Goal: Information Seeking & Learning: Learn about a topic

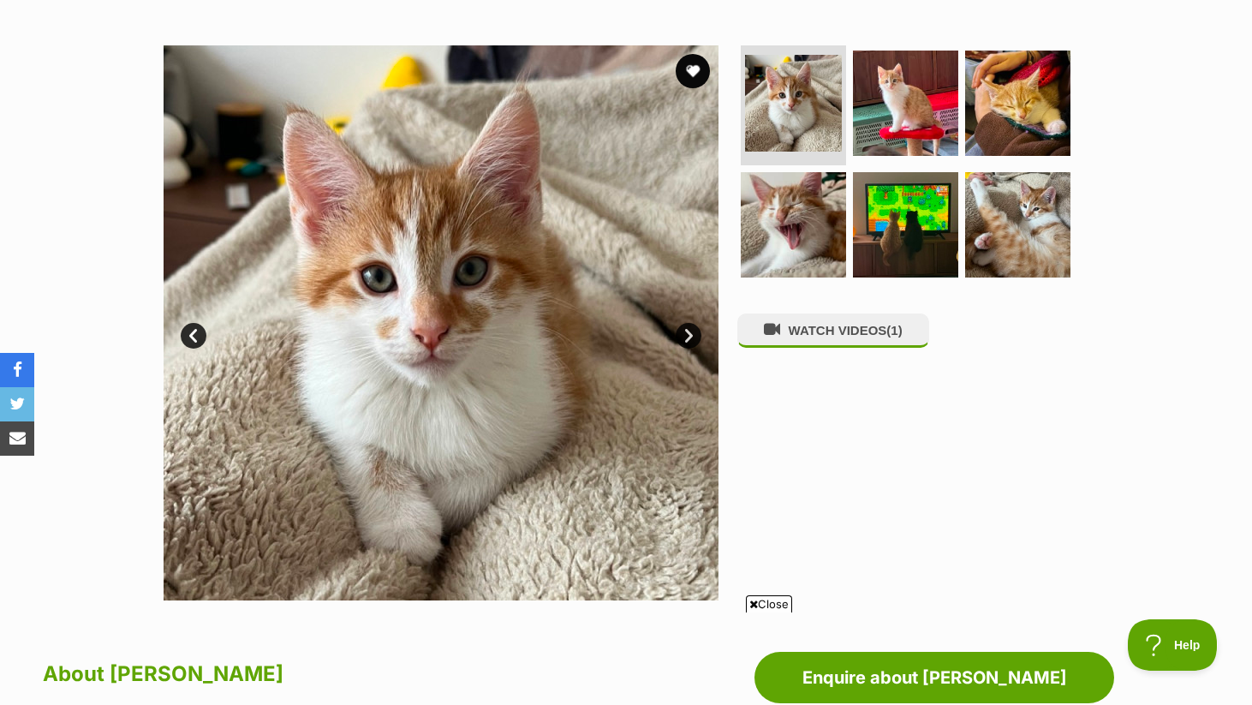
scroll to position [355, 0]
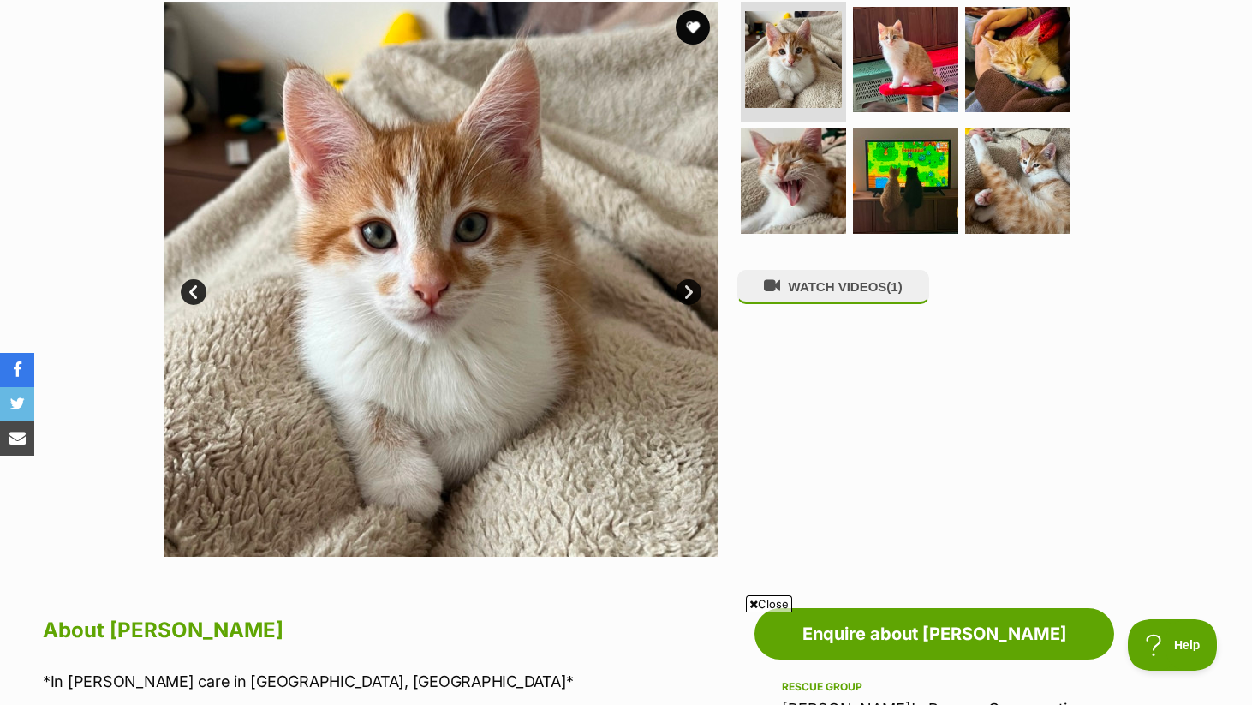
click at [694, 296] on link "Next" at bounding box center [689, 292] width 26 height 26
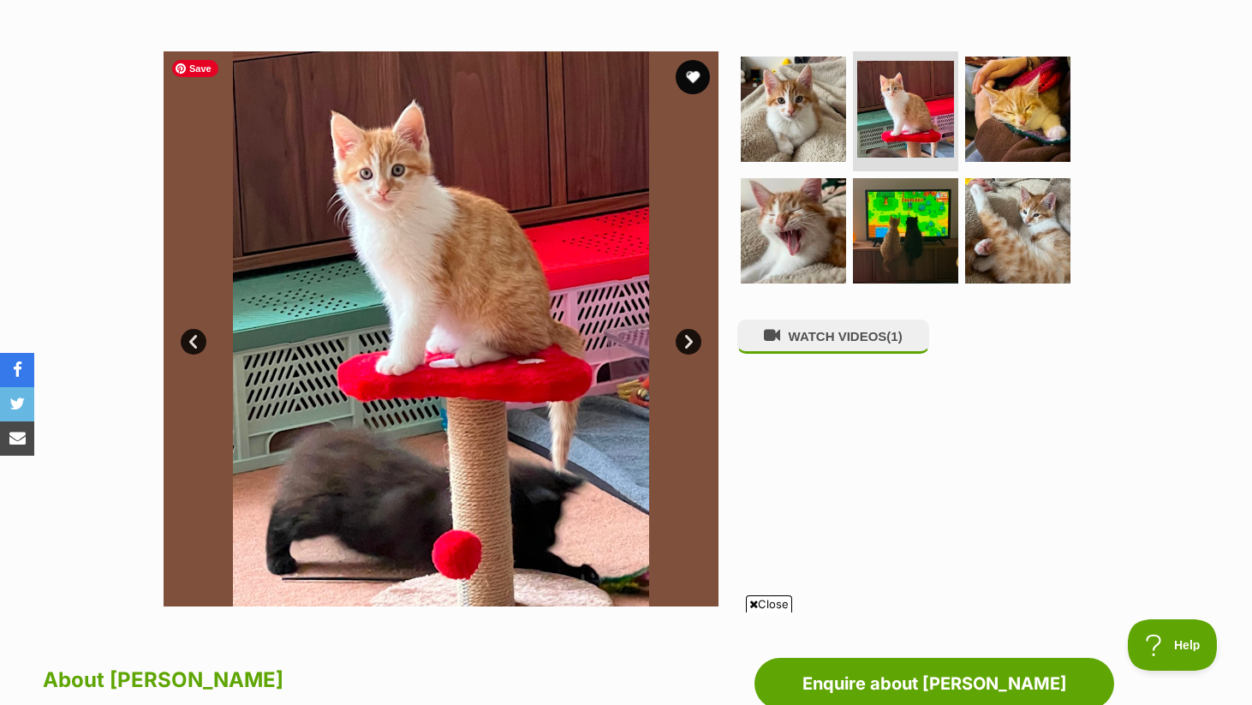
scroll to position [316, 0]
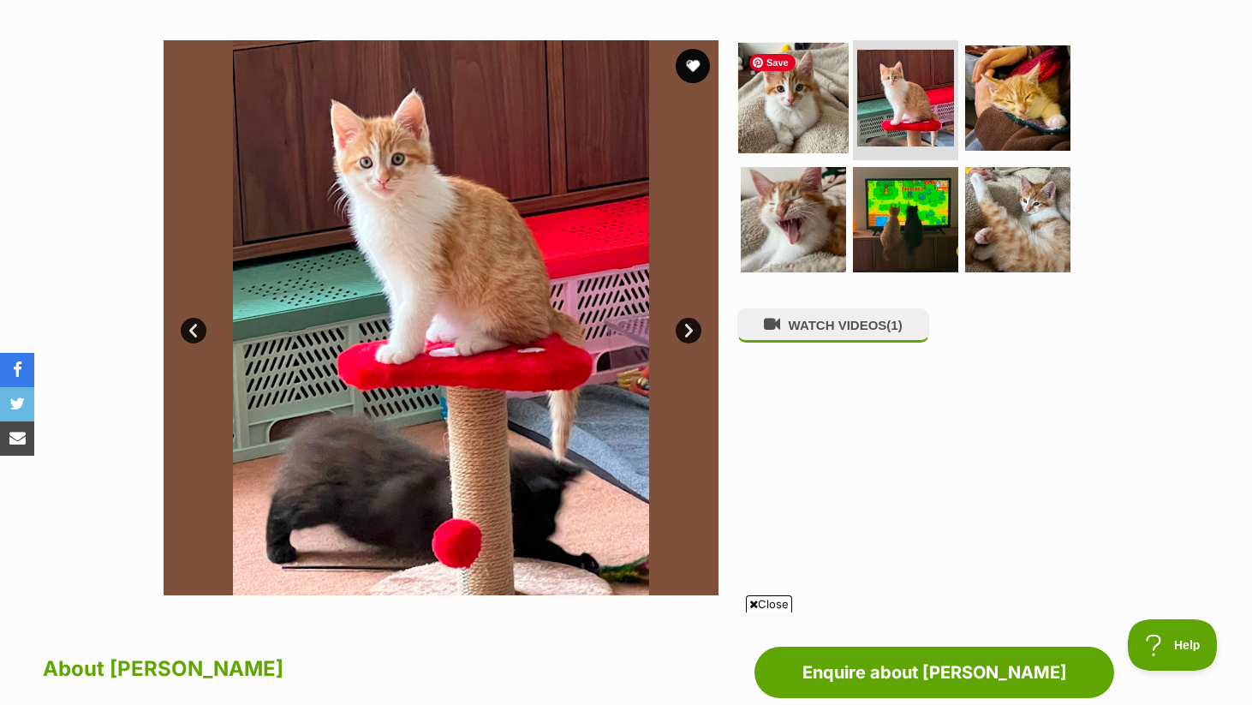
click at [812, 105] on img at bounding box center [793, 98] width 111 height 111
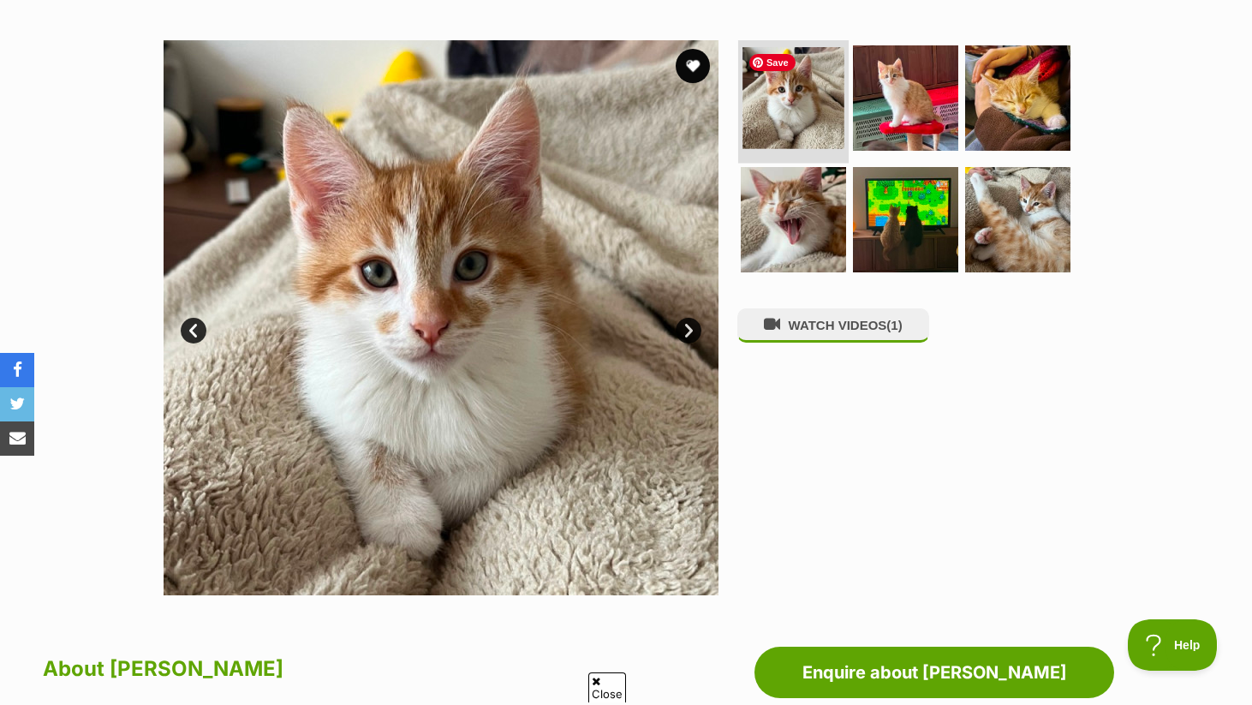
scroll to position [0, 0]
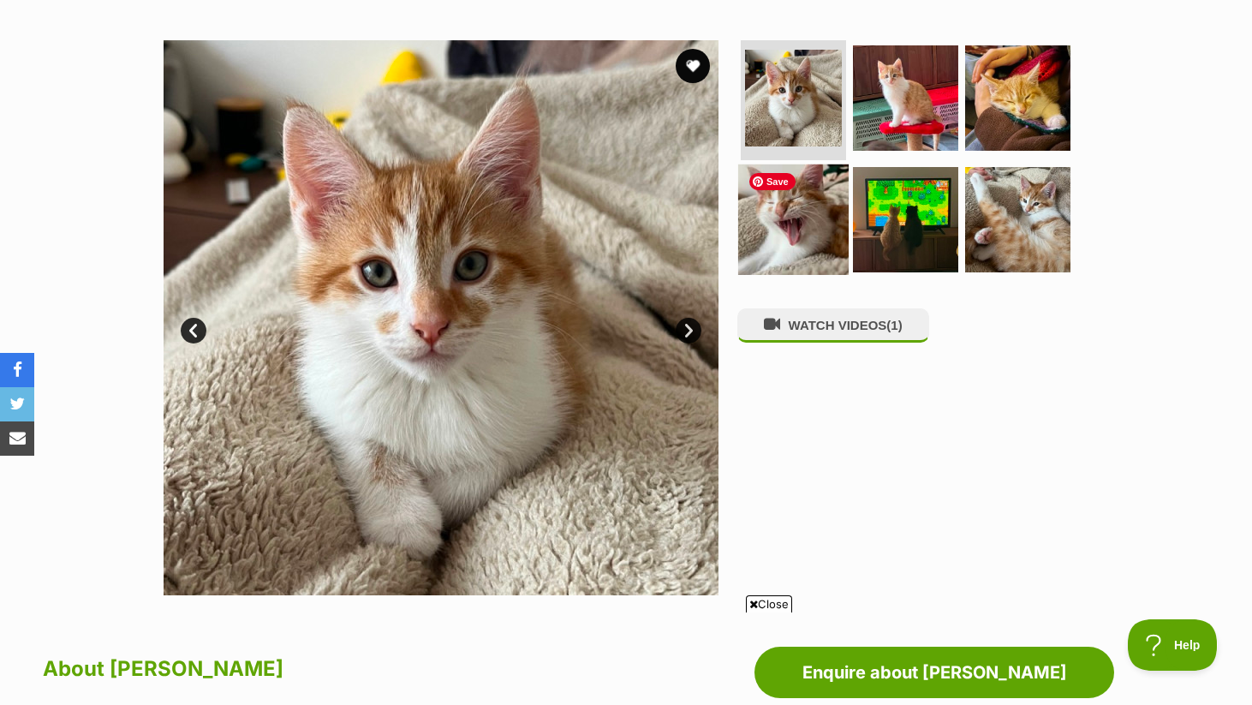
click at [779, 191] on img at bounding box center [793, 219] width 111 height 111
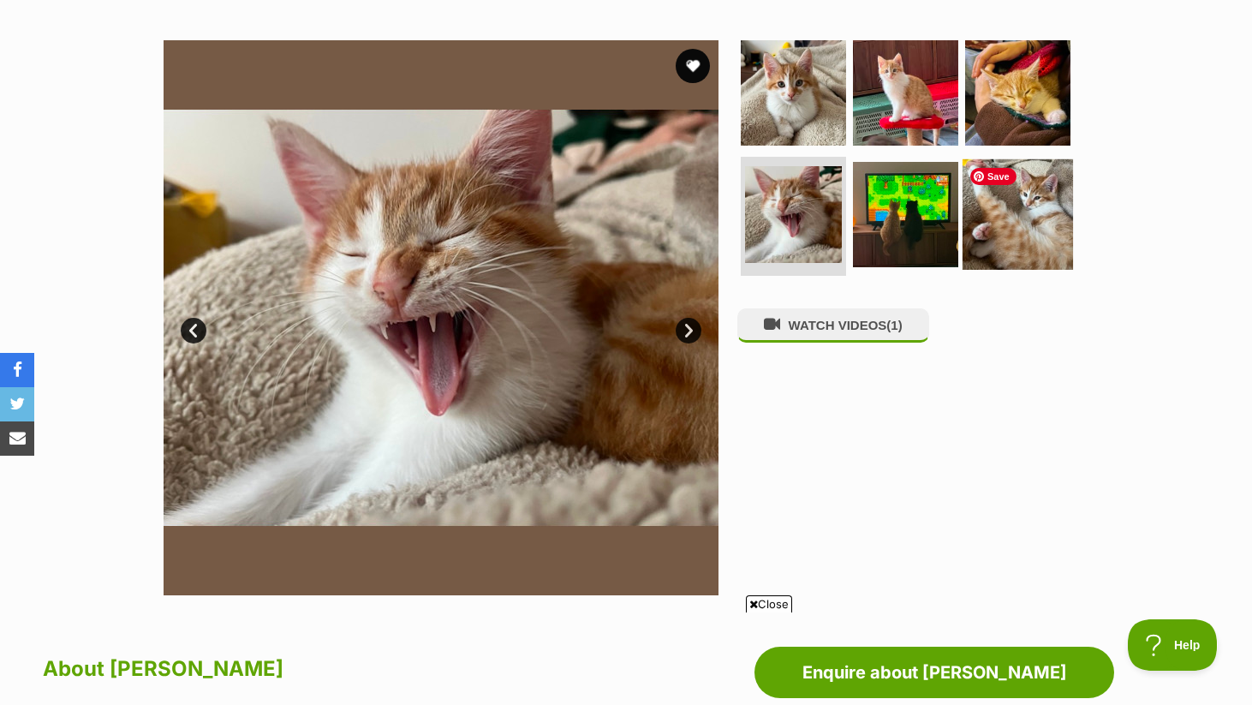
click at [1044, 220] on img at bounding box center [1018, 213] width 111 height 111
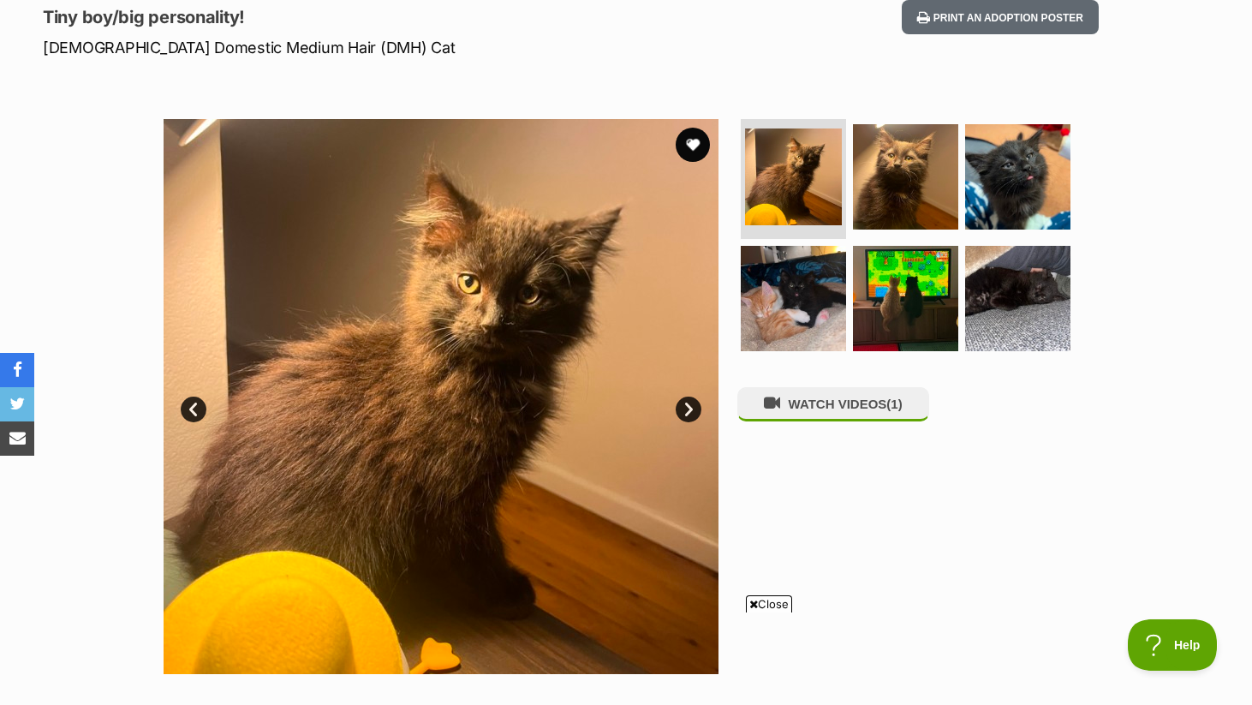
scroll to position [238, 0]
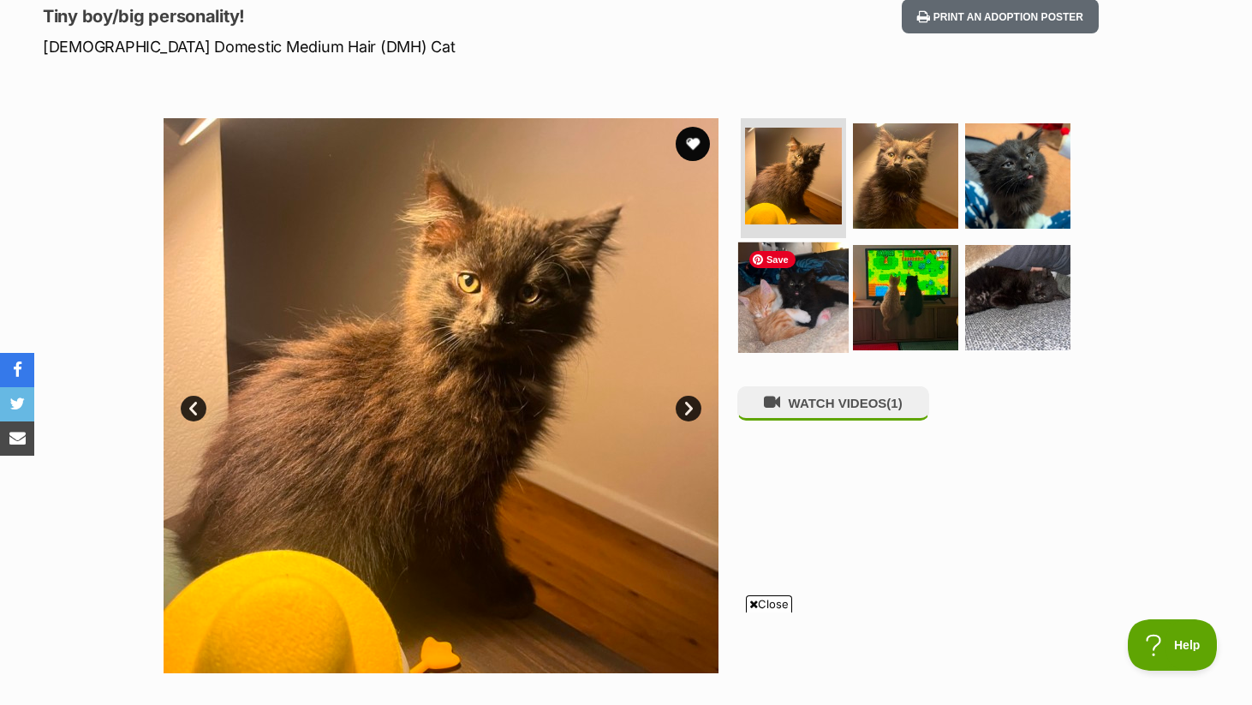
click at [815, 302] on img at bounding box center [793, 297] width 111 height 111
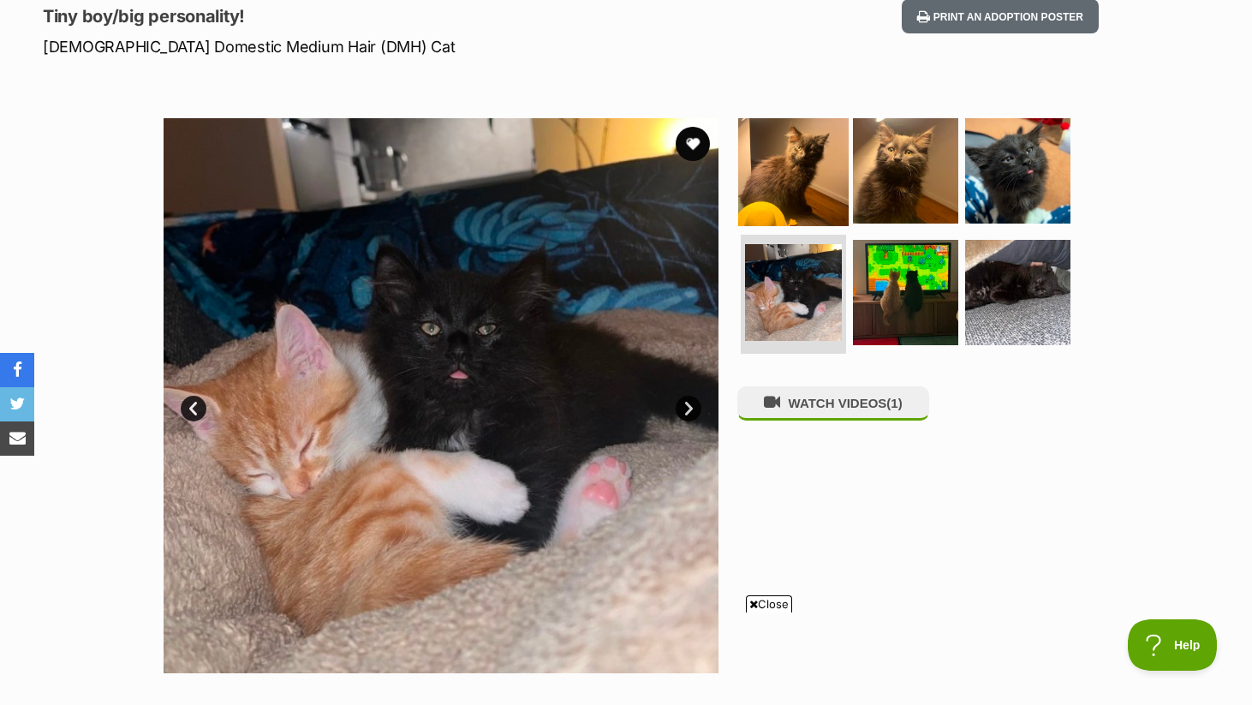
click at [794, 172] on img at bounding box center [793, 171] width 111 height 111
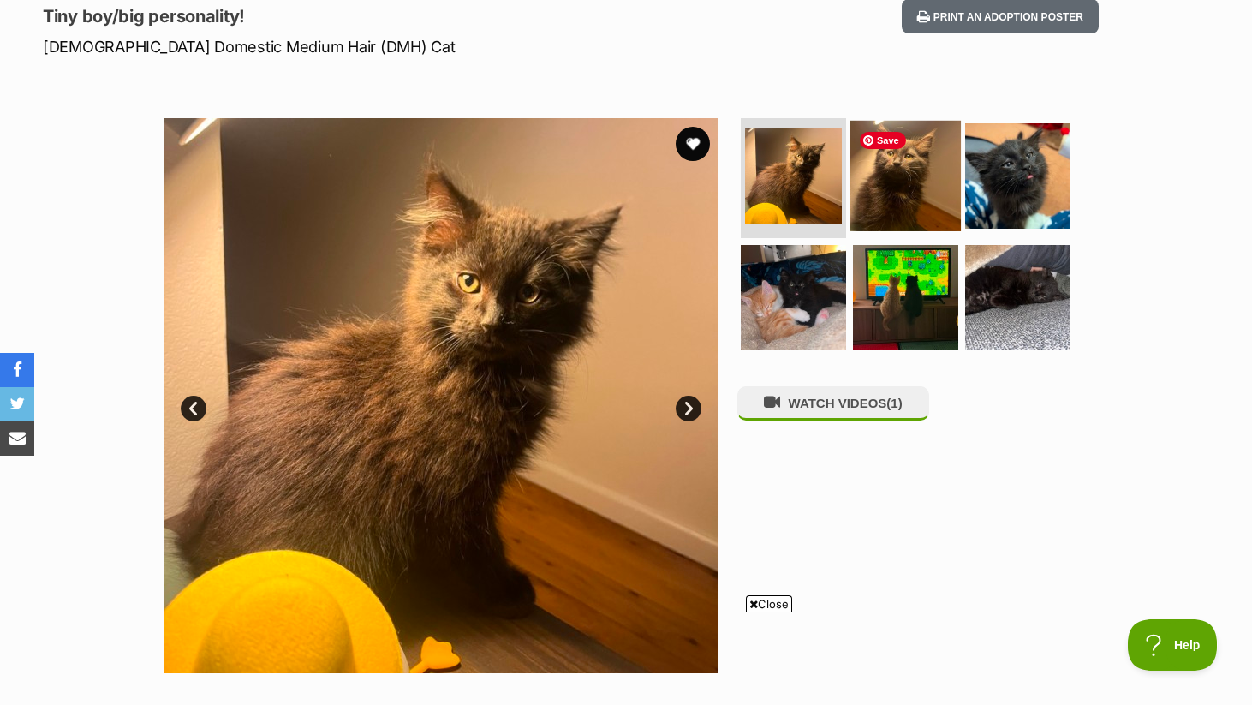
click at [879, 178] on img at bounding box center [906, 176] width 111 height 111
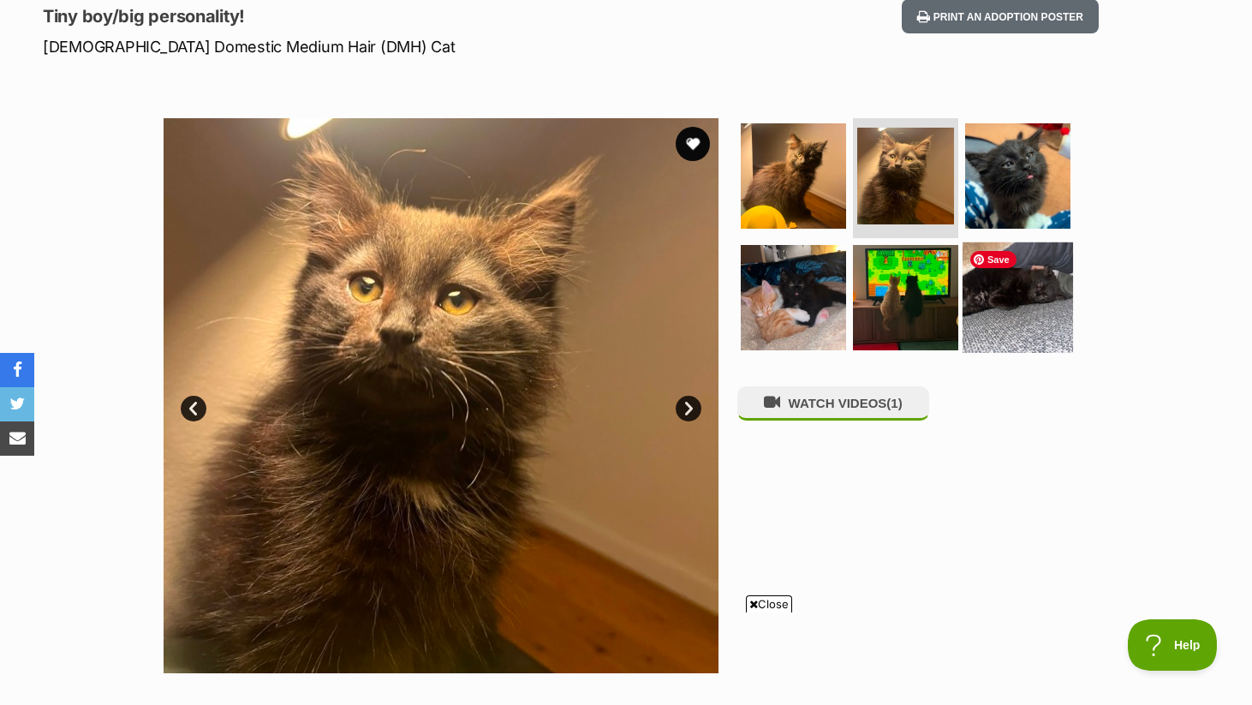
click at [1006, 300] on img at bounding box center [1018, 297] width 111 height 111
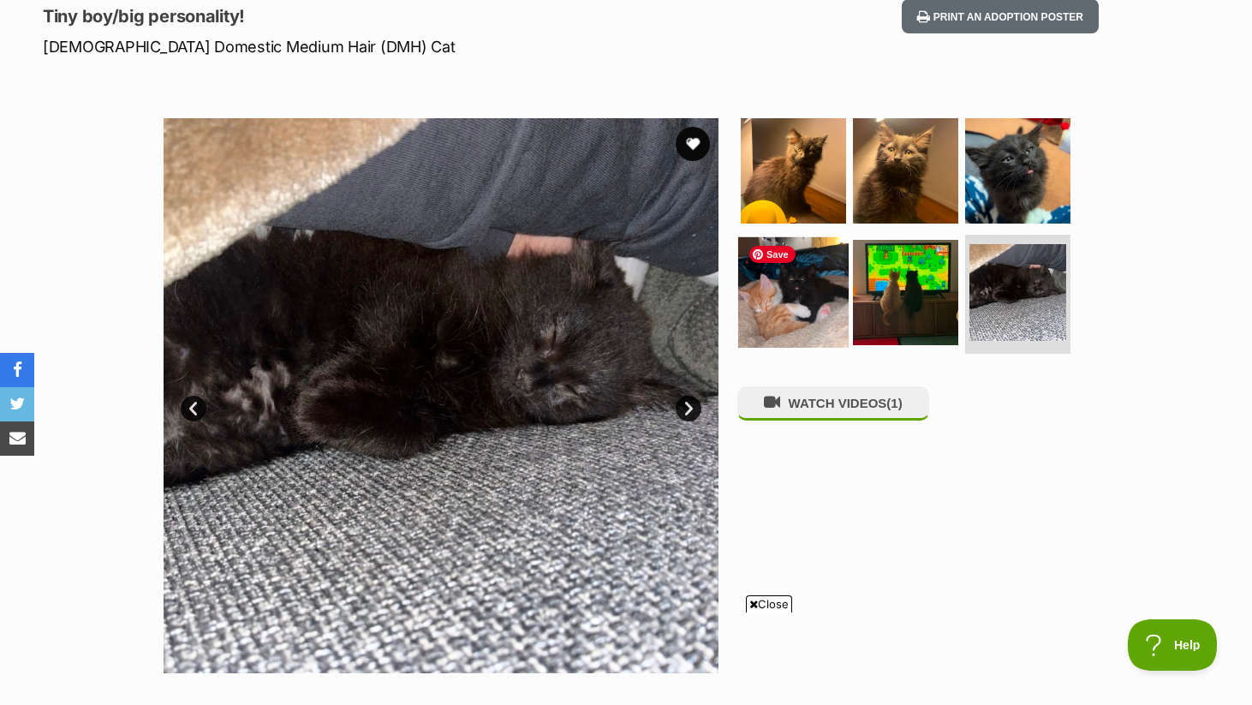
click at [788, 320] on img at bounding box center [793, 291] width 111 height 111
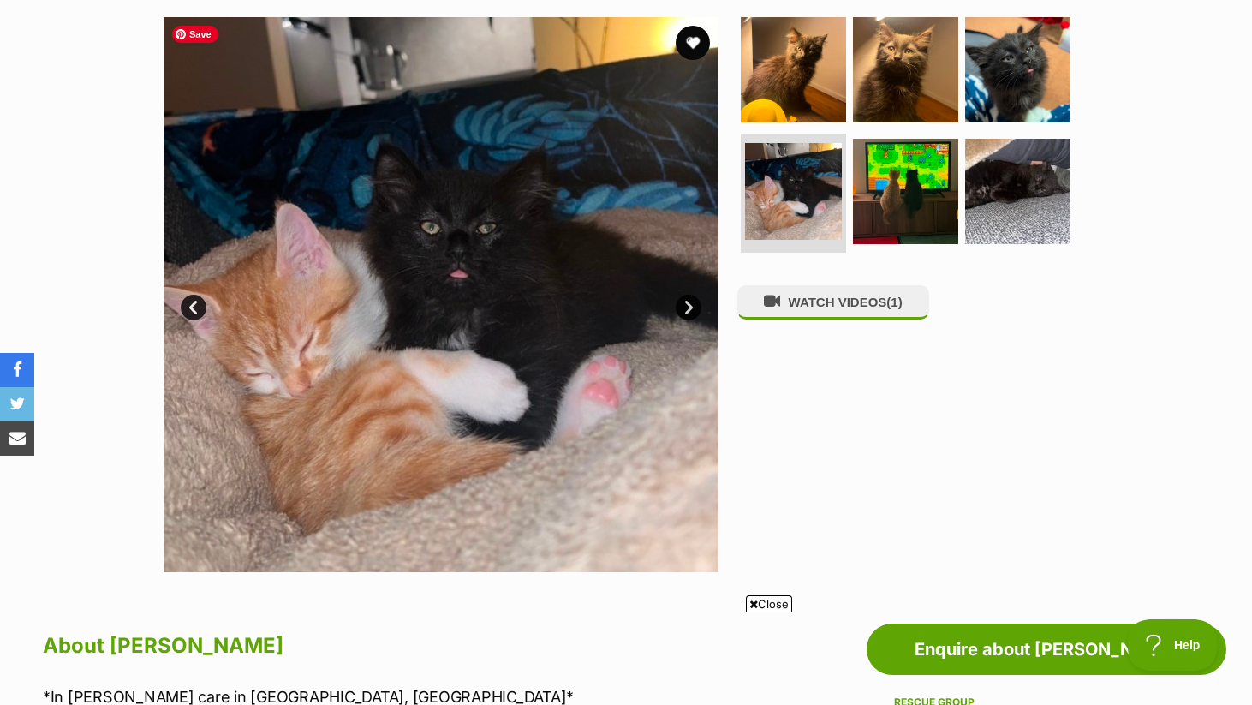
scroll to position [338, 0]
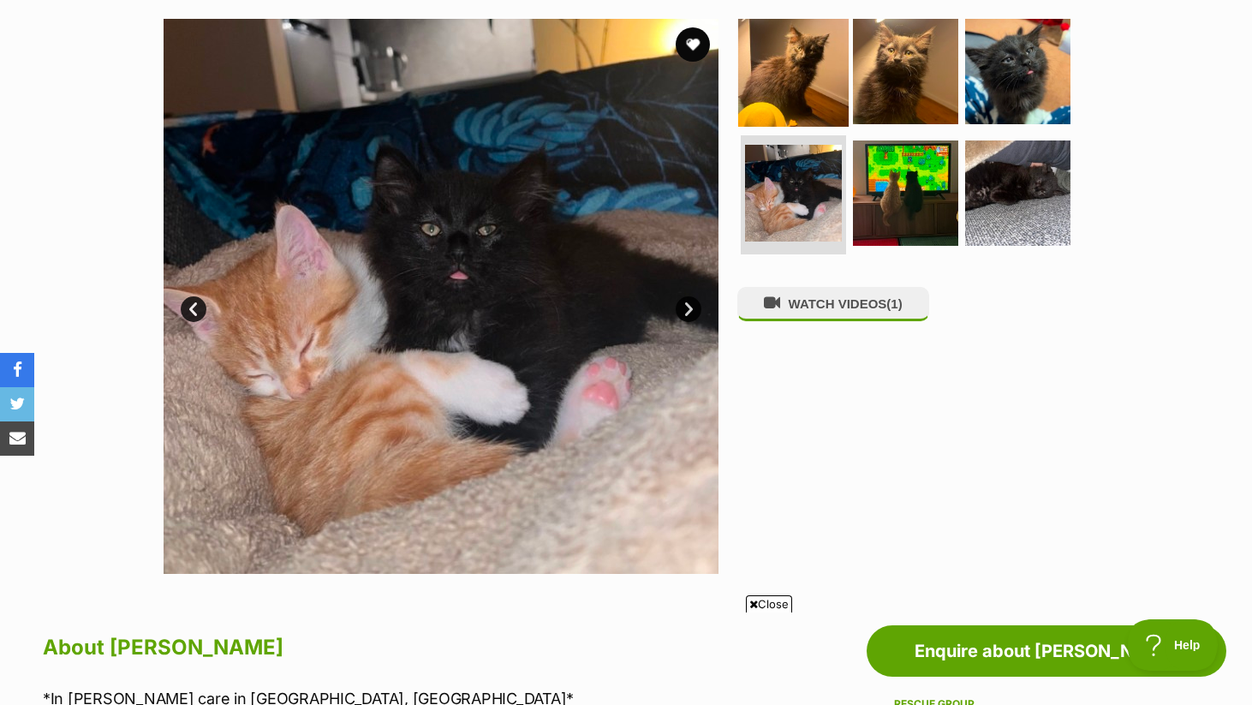
click at [769, 83] on img at bounding box center [793, 71] width 111 height 111
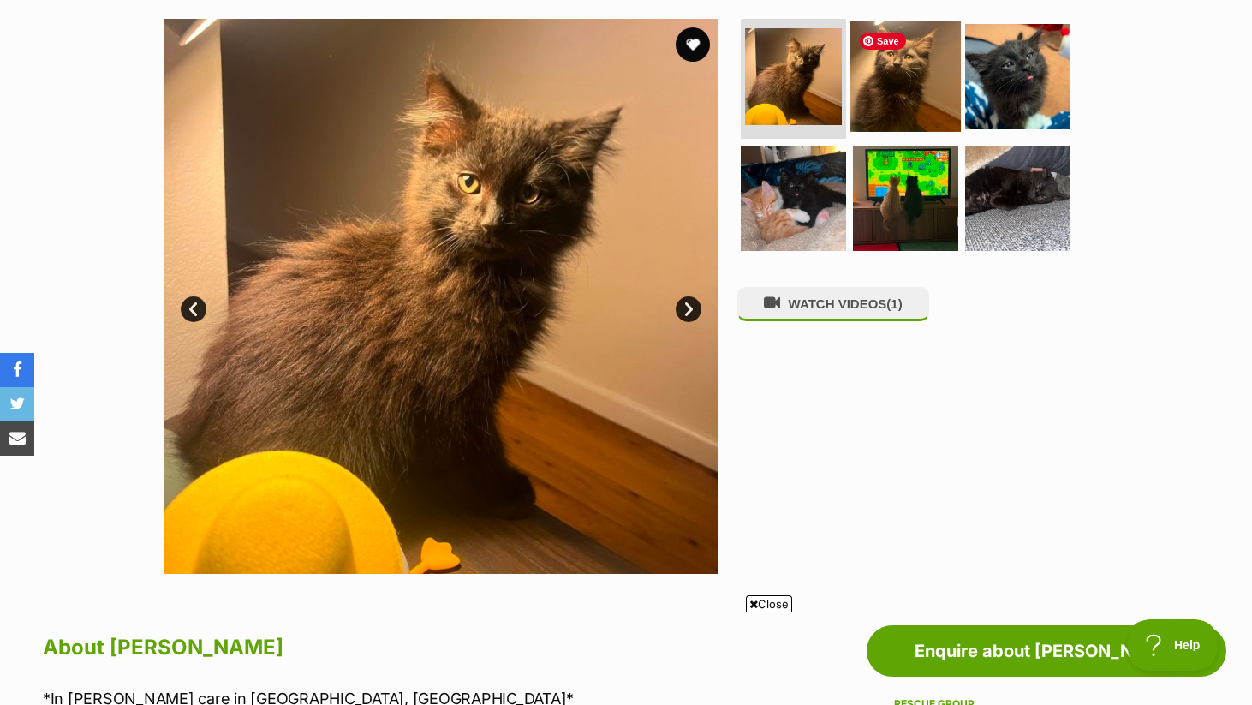
click at [897, 85] on img at bounding box center [906, 76] width 111 height 111
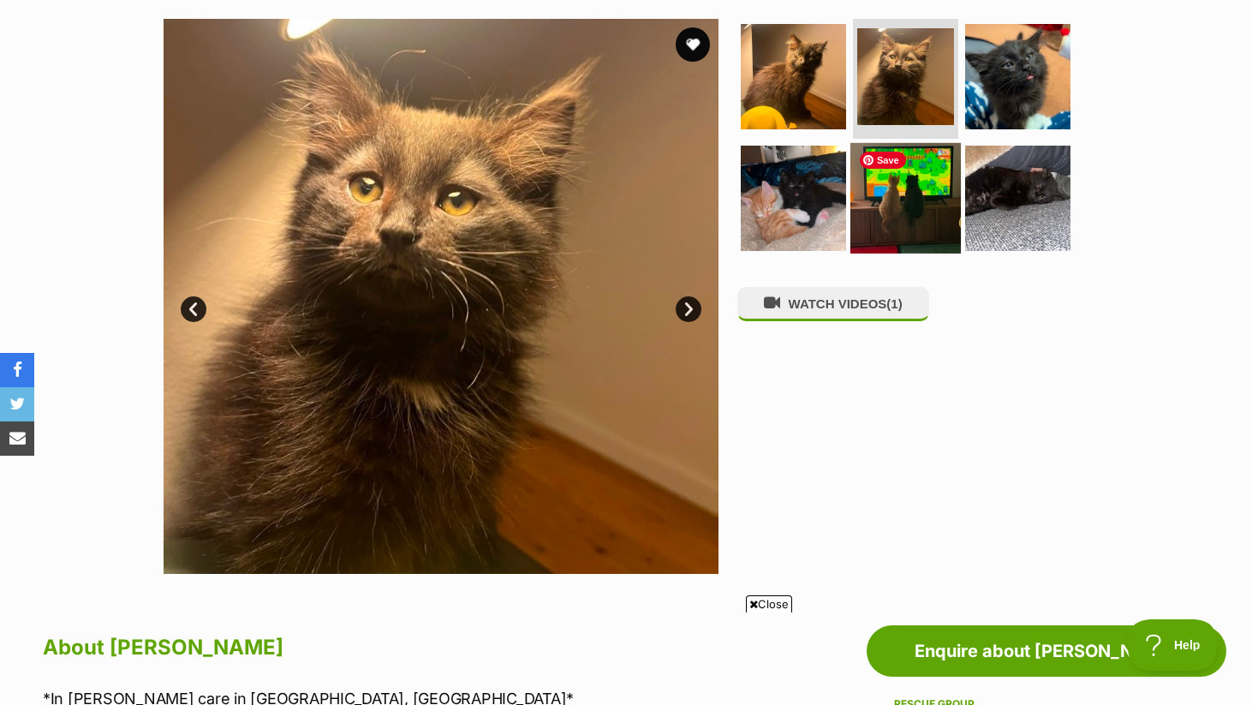
click at [896, 234] on img at bounding box center [906, 197] width 111 height 111
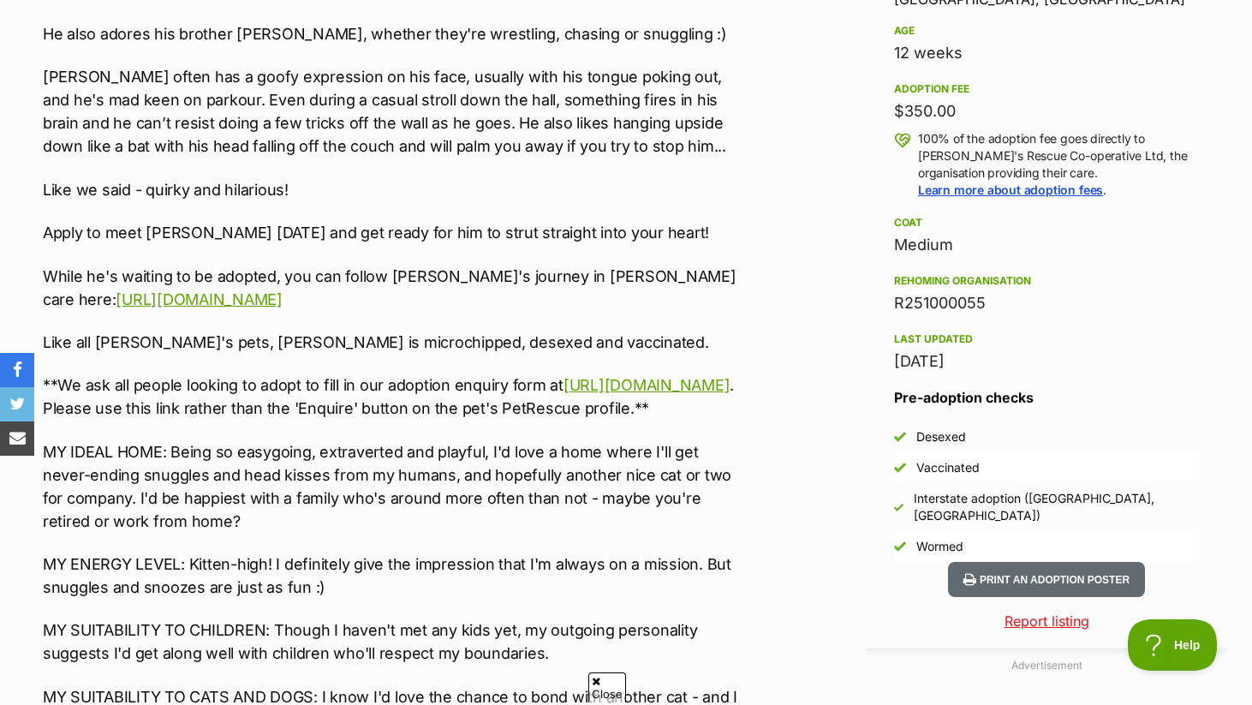
scroll to position [0, 0]
click at [26, 52] on div "About [PERSON_NAME] *In [PERSON_NAME] care in [GEOGRAPHIC_DATA], [GEOGRAPHIC_DA…" at bounding box center [386, 660] width 720 height 1790
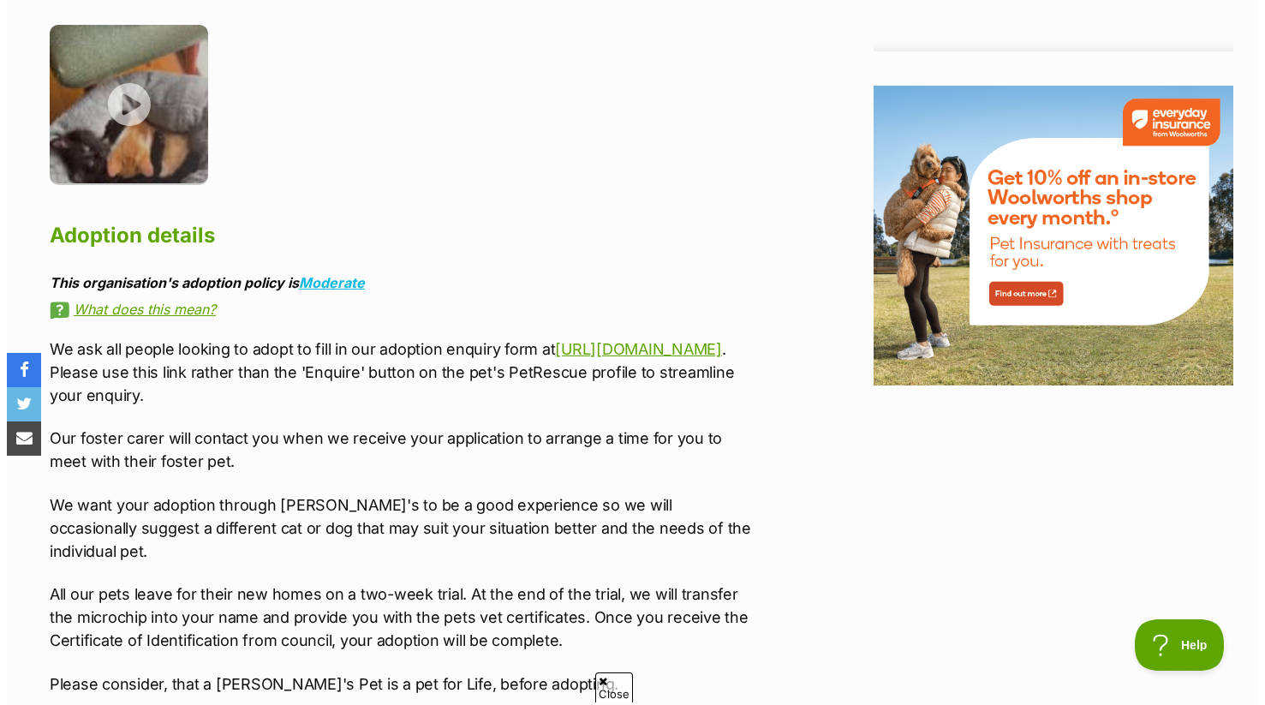
scroll to position [2046, 0]
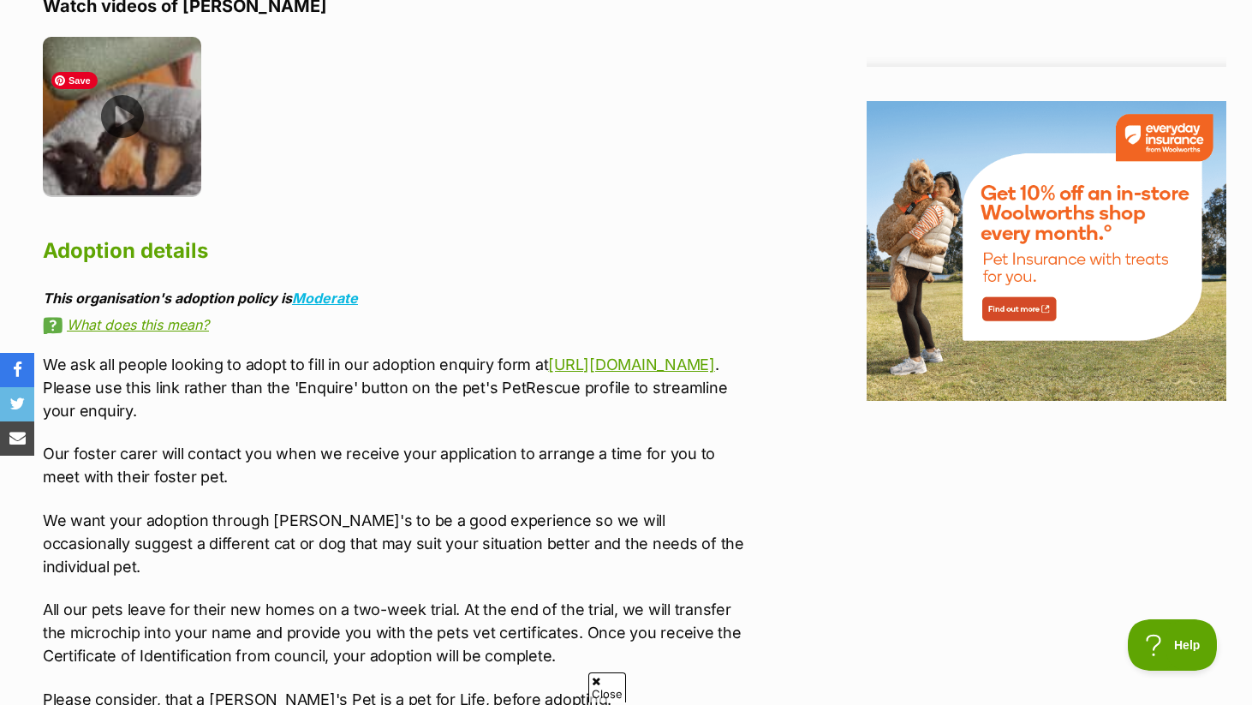
click at [129, 140] on img at bounding box center [122, 116] width 158 height 158
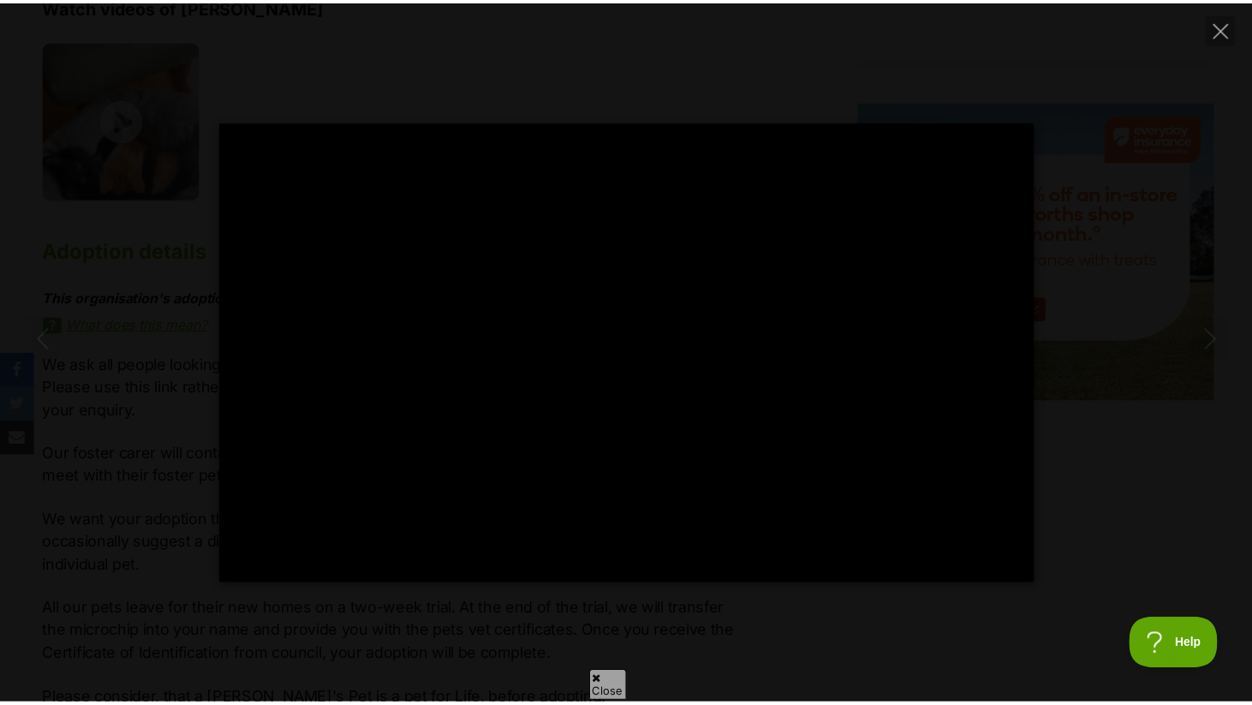
scroll to position [0, 0]
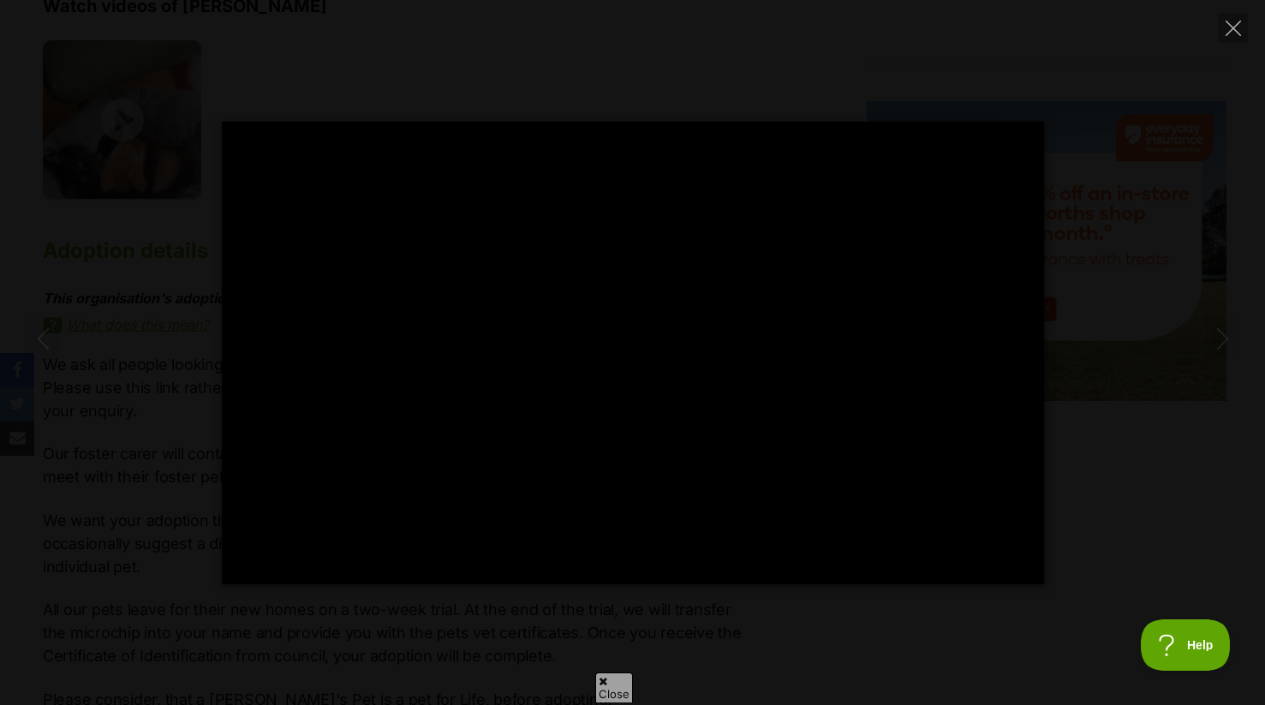
type input "100"
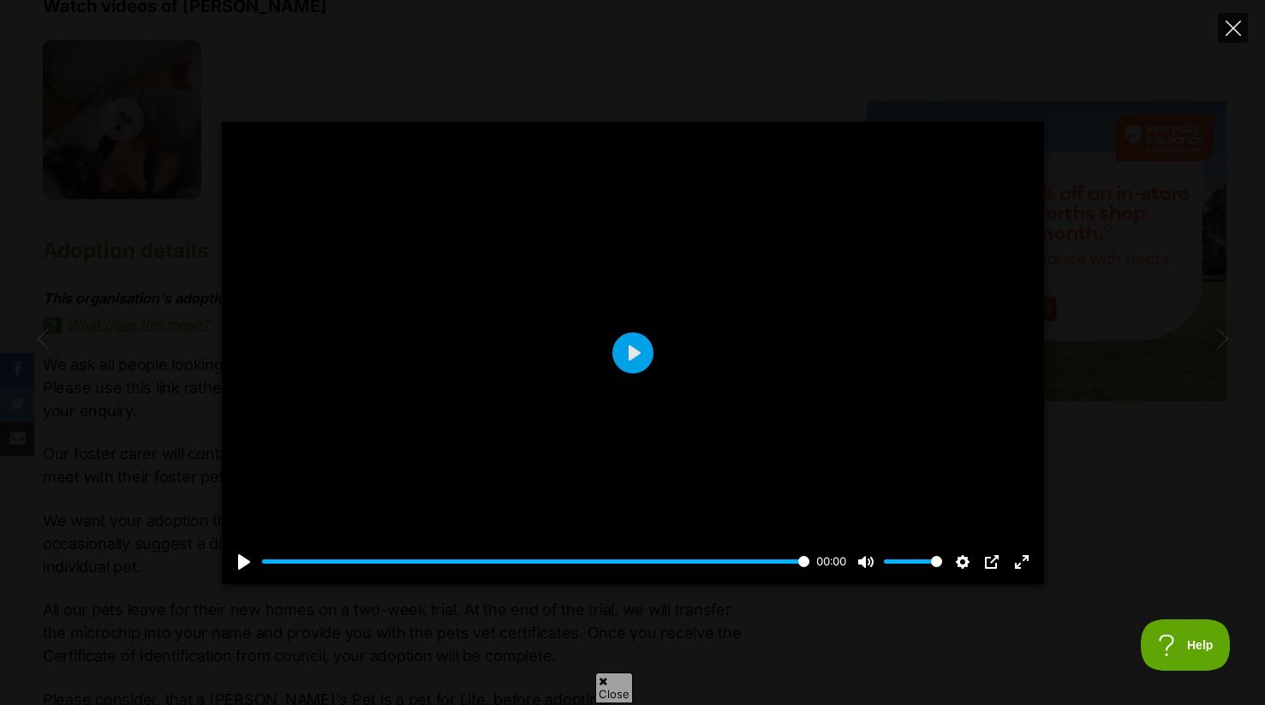
click at [1234, 22] on icon "Close" at bounding box center [1233, 28] width 15 height 15
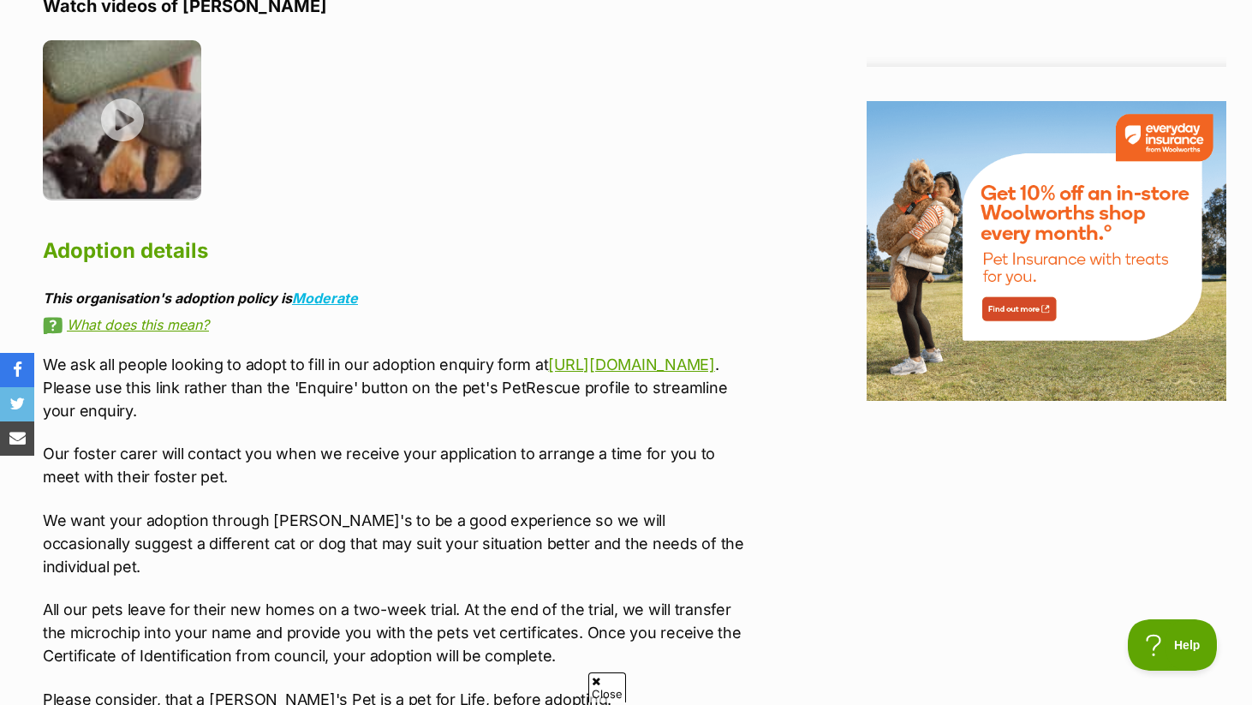
click at [666, 194] on ul at bounding box center [394, 125] width 703 height 171
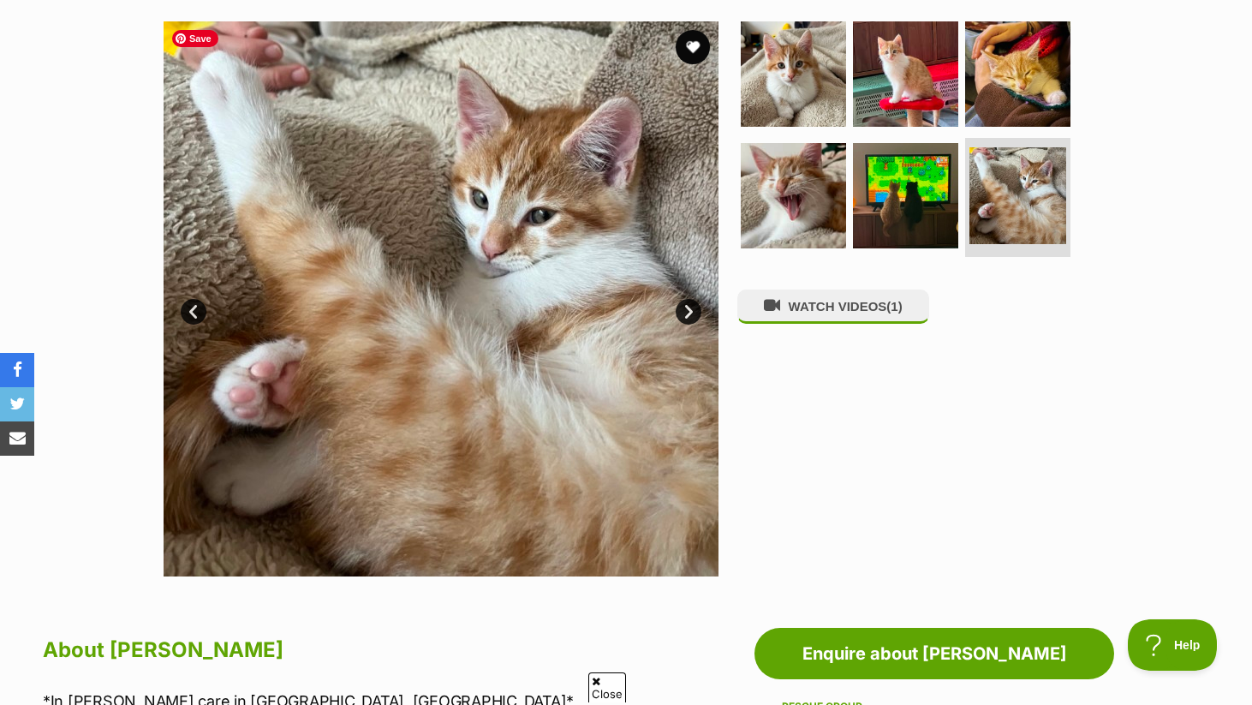
scroll to position [338, 0]
